Goal: Transaction & Acquisition: Purchase product/service

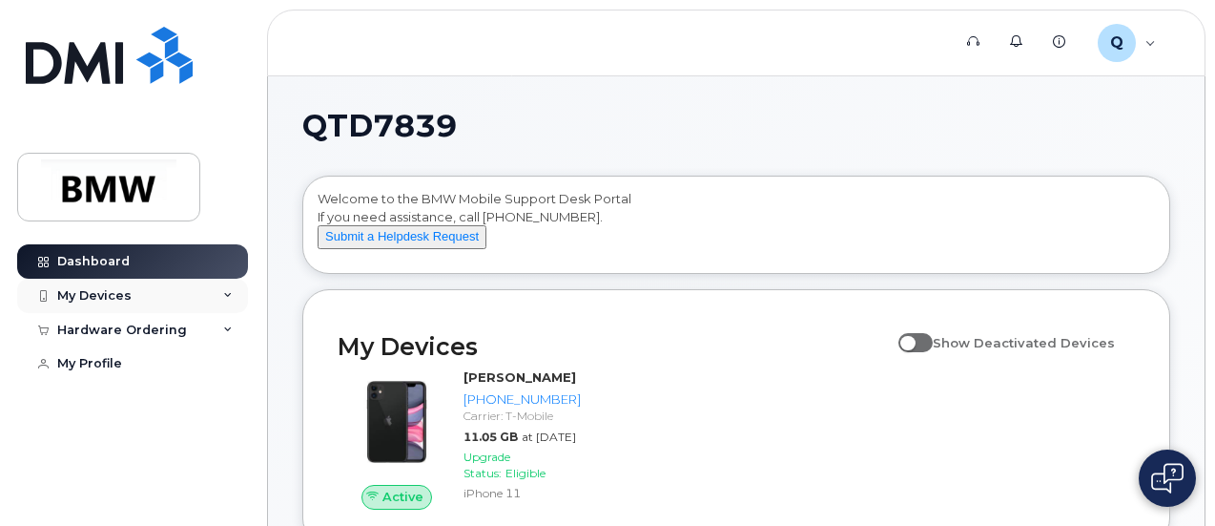
click at [104, 294] on div "My Devices" at bounding box center [94, 295] width 74 height 15
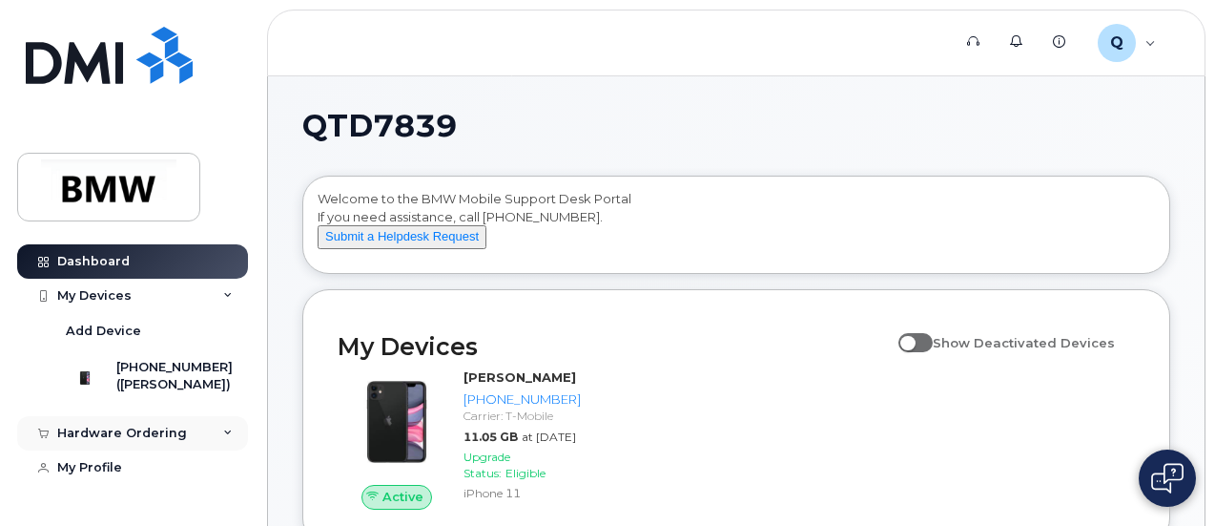
click at [157, 441] on div "Hardware Ordering" at bounding box center [122, 432] width 130 height 15
click at [112, 477] on div "New Order" at bounding box center [102, 468] width 73 height 17
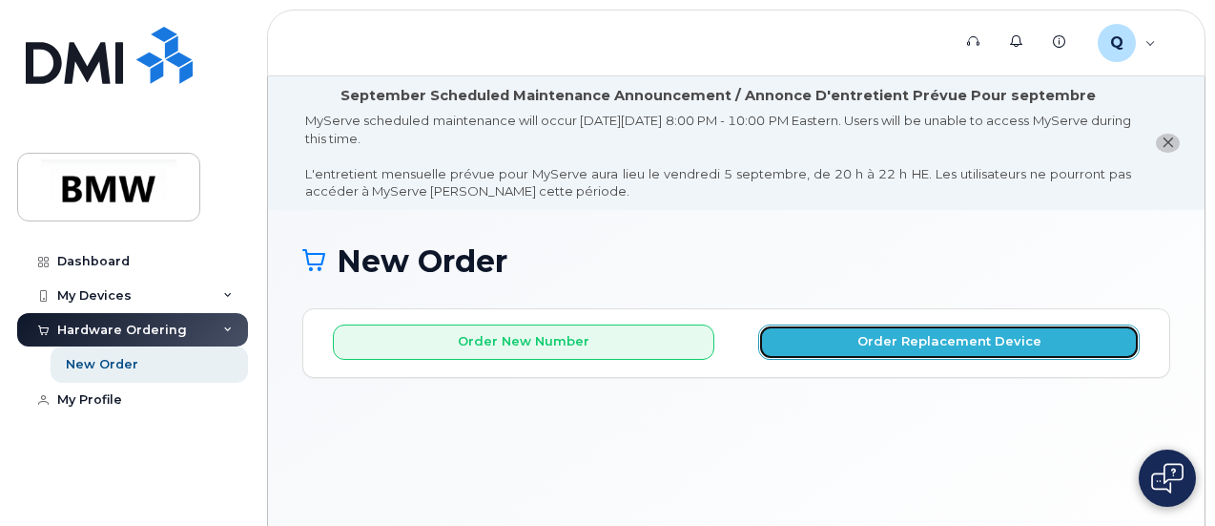
click at [892, 334] on button "Order Replacement Device" at bounding box center [949, 341] width 382 height 35
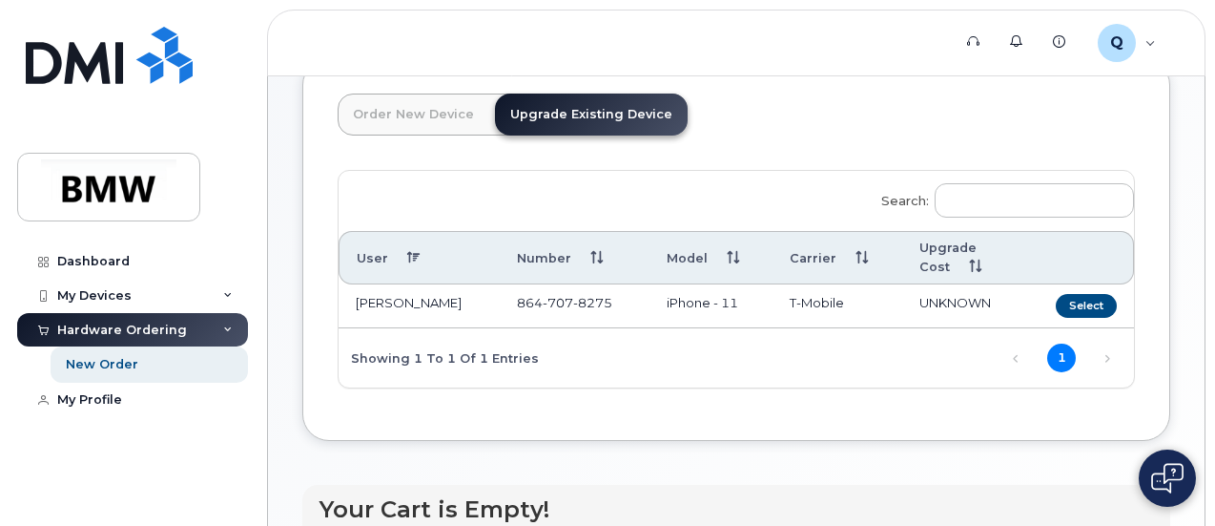
scroll to position [252, 0]
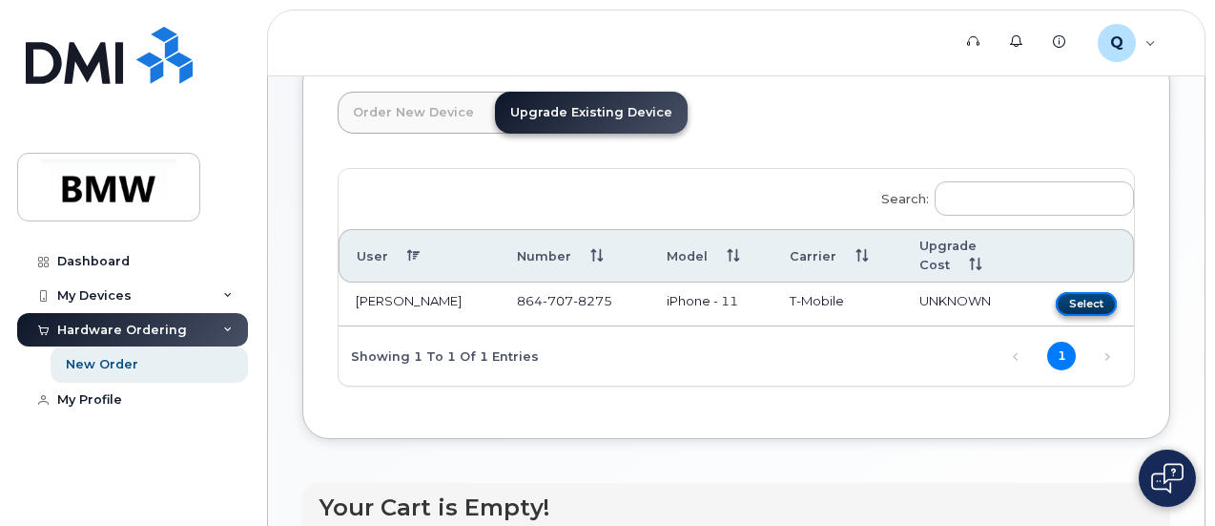
click at [1056, 300] on button "Select" at bounding box center [1086, 304] width 61 height 24
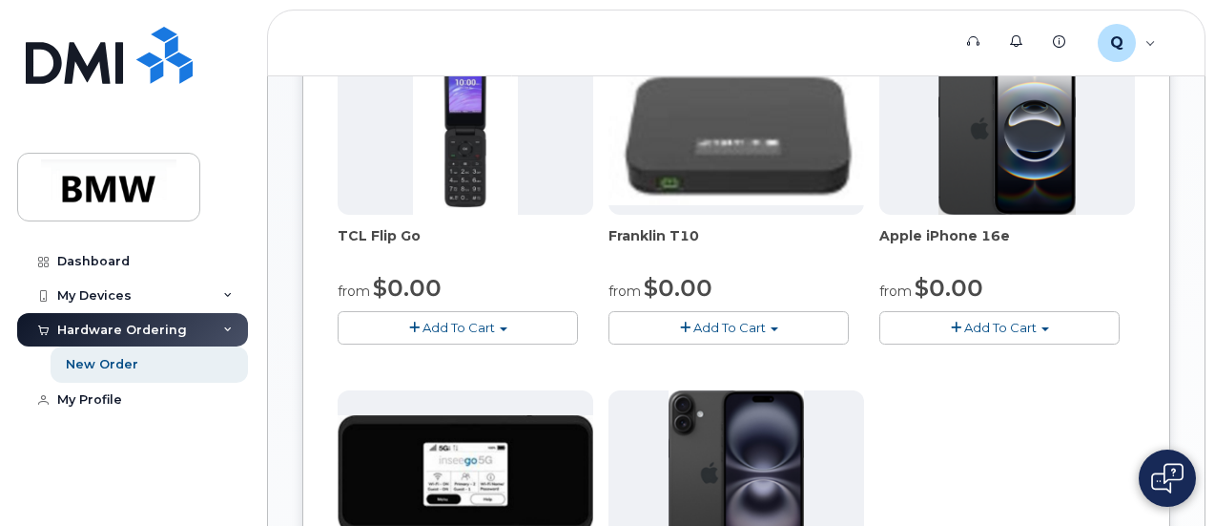
scroll to position [632, 0]
